Goal: Transaction & Acquisition: Book appointment/travel/reservation

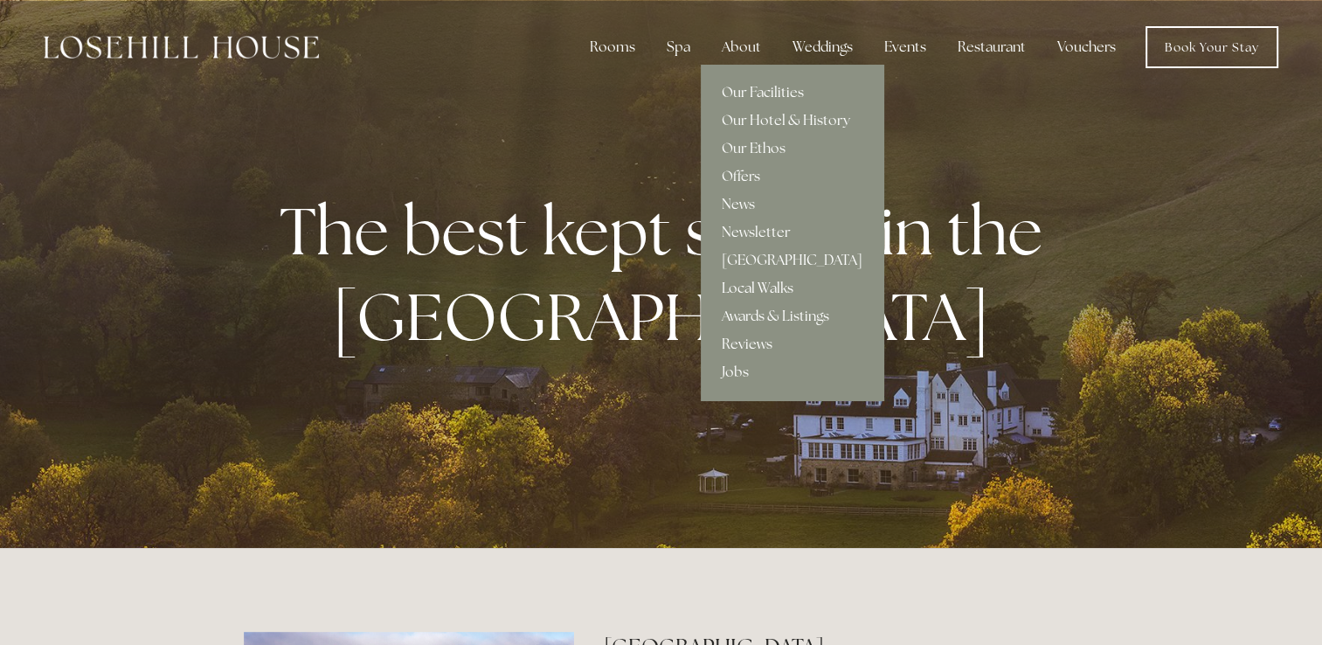
click at [772, 286] on link "Local Walks" at bounding box center [792, 288] width 183 height 28
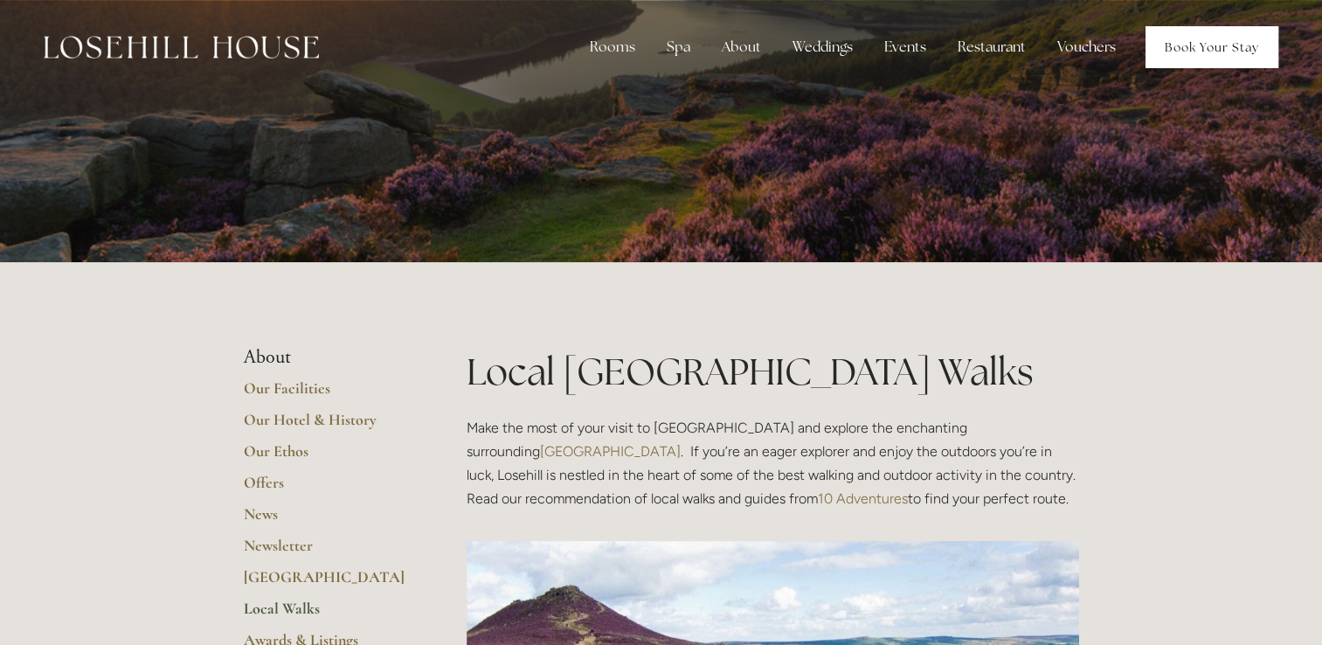
click at [1222, 55] on link "Book Your Stay" at bounding box center [1211, 47] width 133 height 42
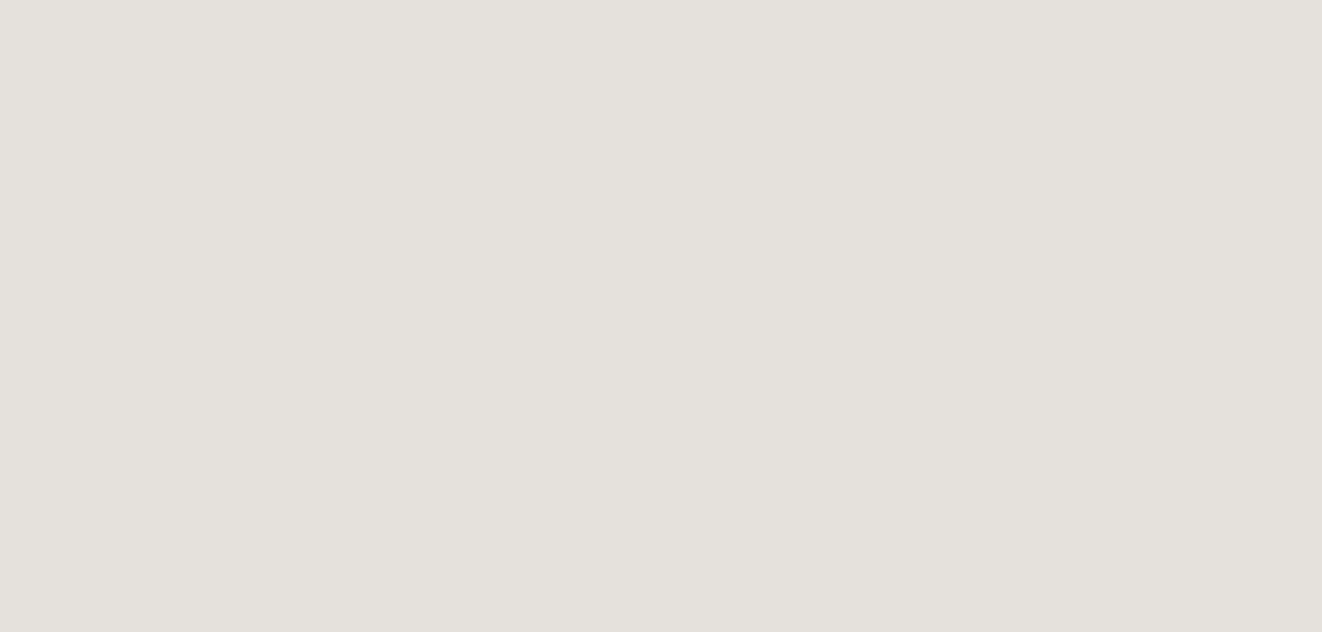
scroll to position [1048, 0]
